Goal: Task Accomplishment & Management: Manage account settings

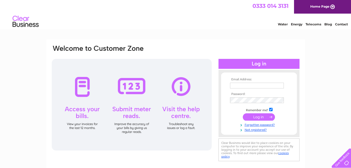
click at [244, 85] on input "text" at bounding box center [257, 86] width 54 height 6
type input "[PERSON_NAME][EMAIL_ADDRESS][PERSON_NAME][DOMAIN_NAME]"
click at [254, 118] on input "submit" at bounding box center [259, 117] width 32 height 7
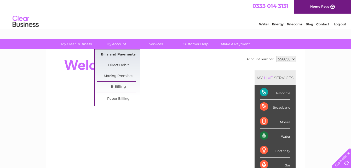
click at [115, 53] on link "Bills and Payments" at bounding box center [118, 54] width 43 height 10
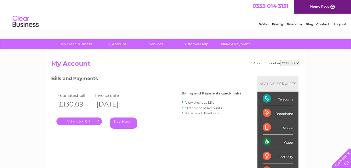
click at [197, 102] on link "View previous bills" at bounding box center [200, 102] width 29 height 4
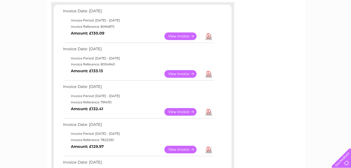
scroll to position [93, 0]
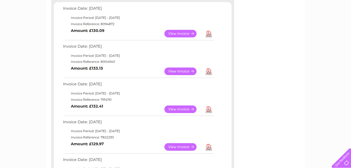
click at [209, 109] on link "Download" at bounding box center [209, 109] width 7 height 8
click at [209, 69] on link "Download" at bounding box center [209, 72] width 7 height 8
click at [209, 34] on link "Download" at bounding box center [209, 34] width 7 height 8
